Goal: Navigation & Orientation: Find specific page/section

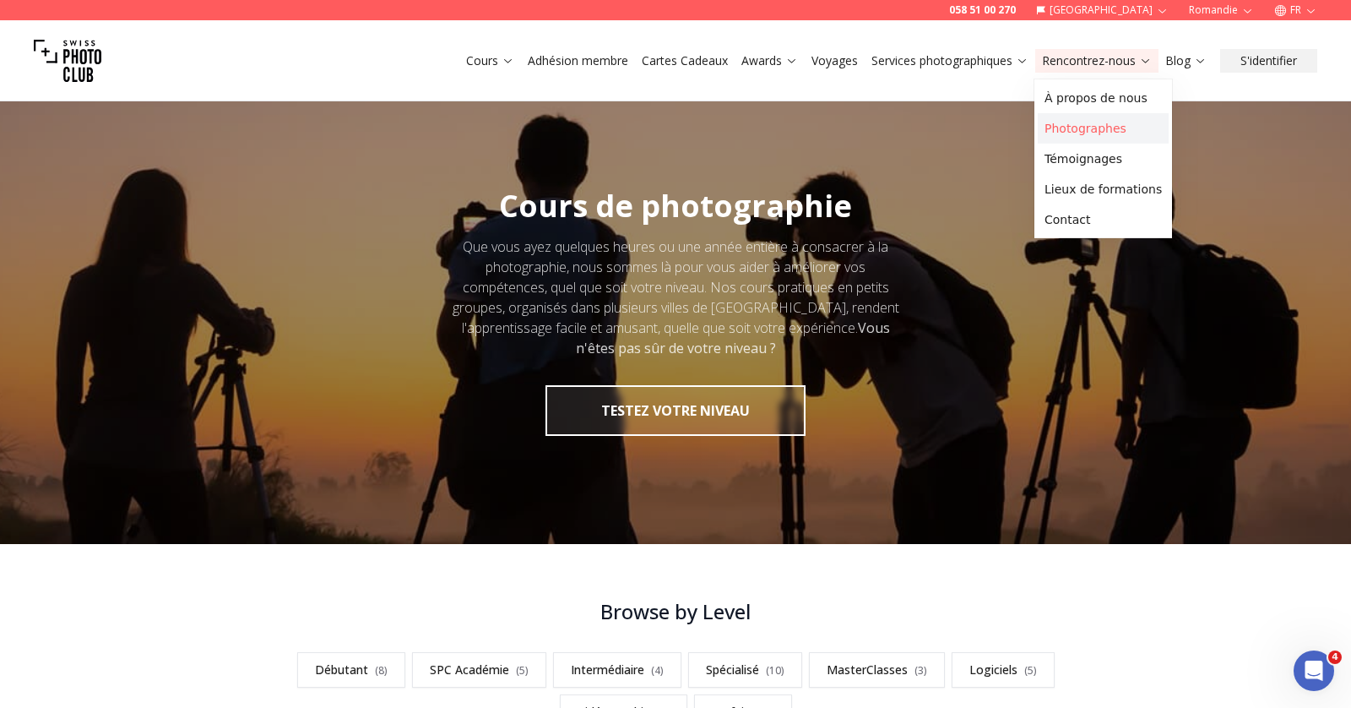
click at [1059, 129] on link "Photographes" at bounding box center [1103, 128] width 131 height 30
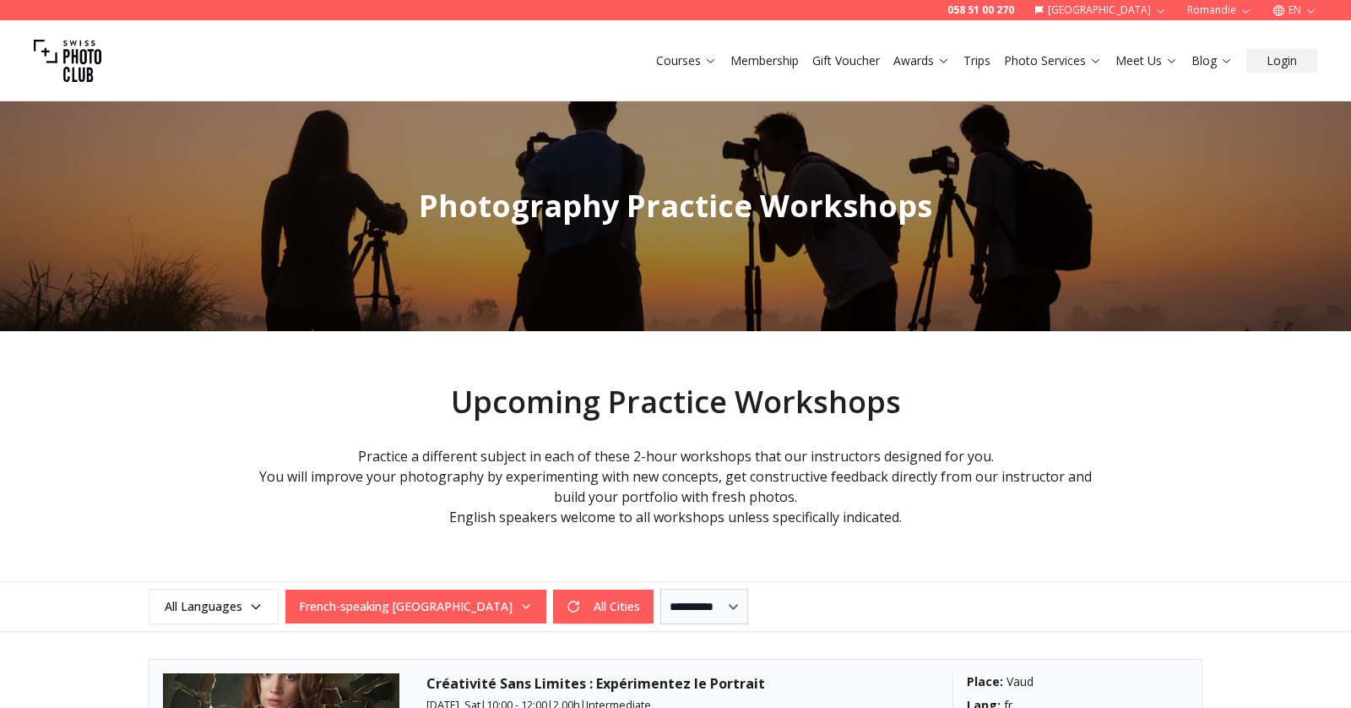
click at [1293, 15] on button "EN" at bounding box center [1295, 10] width 58 height 20
click at [1296, 37] on link "fr" at bounding box center [1295, 37] width 35 height 20
